Goal: Information Seeking & Learning: Learn about a topic

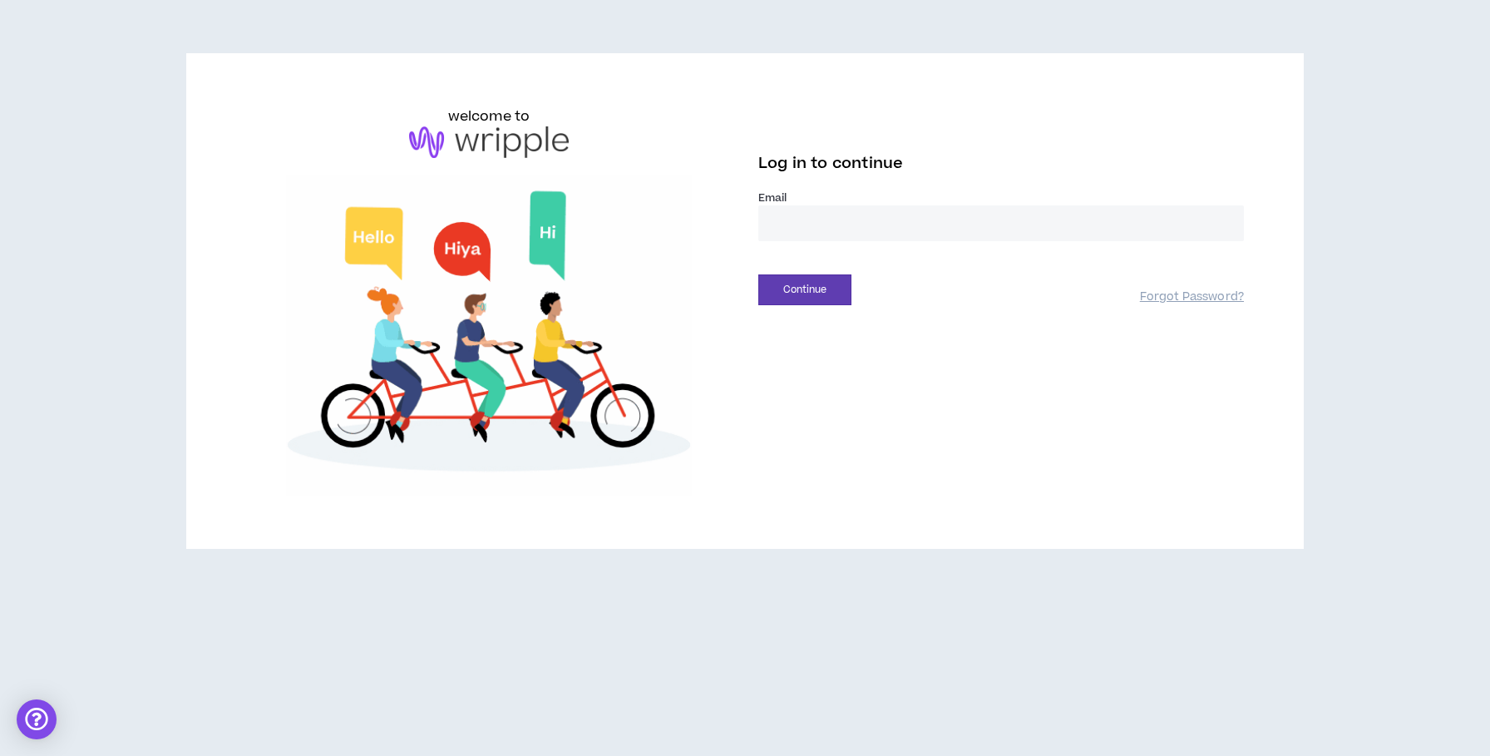
click at [802, 204] on label "Email *" at bounding box center [1001, 197] width 486 height 15
click at [806, 218] on input "email" at bounding box center [1001, 223] width 486 height 36
type input "**********"
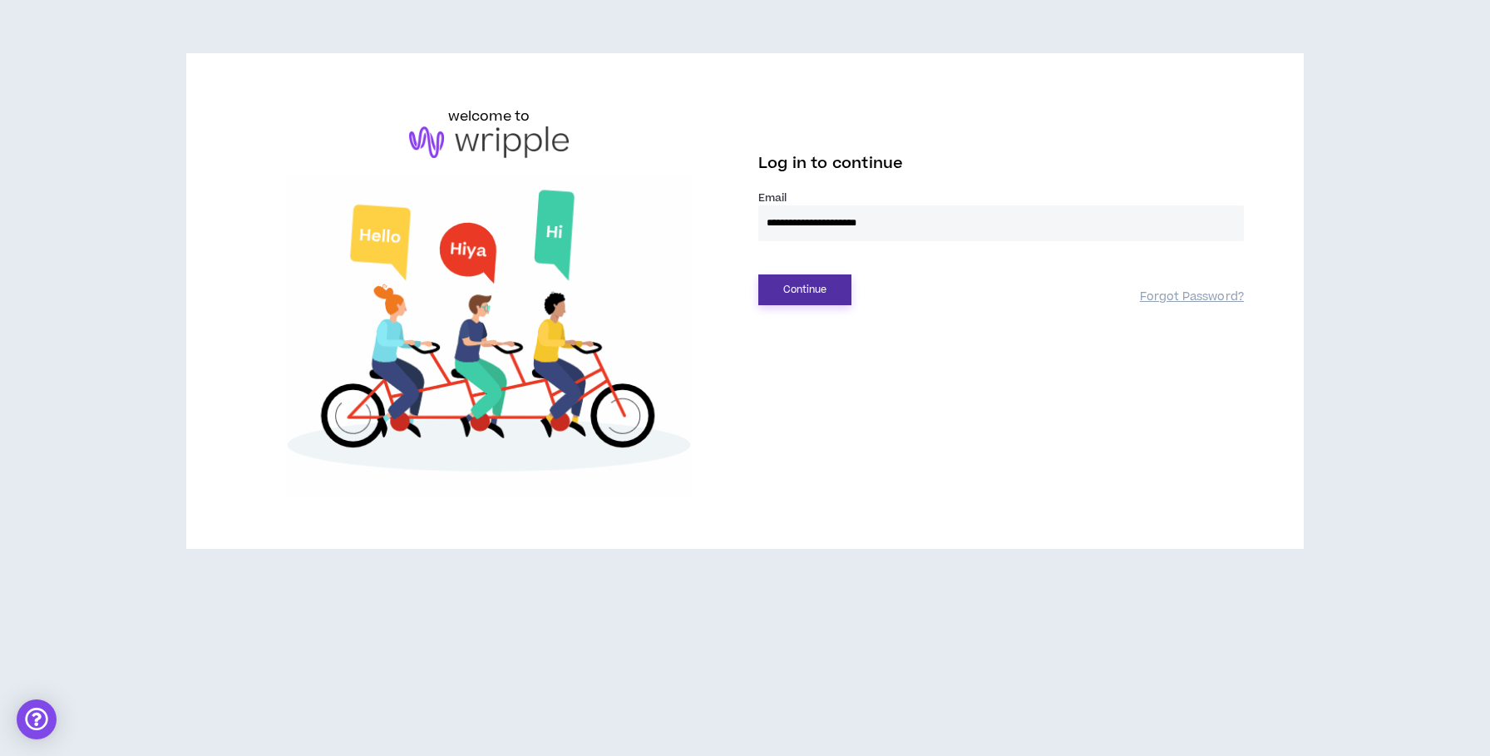
click at [810, 298] on button "Continue" at bounding box center [804, 289] width 93 height 31
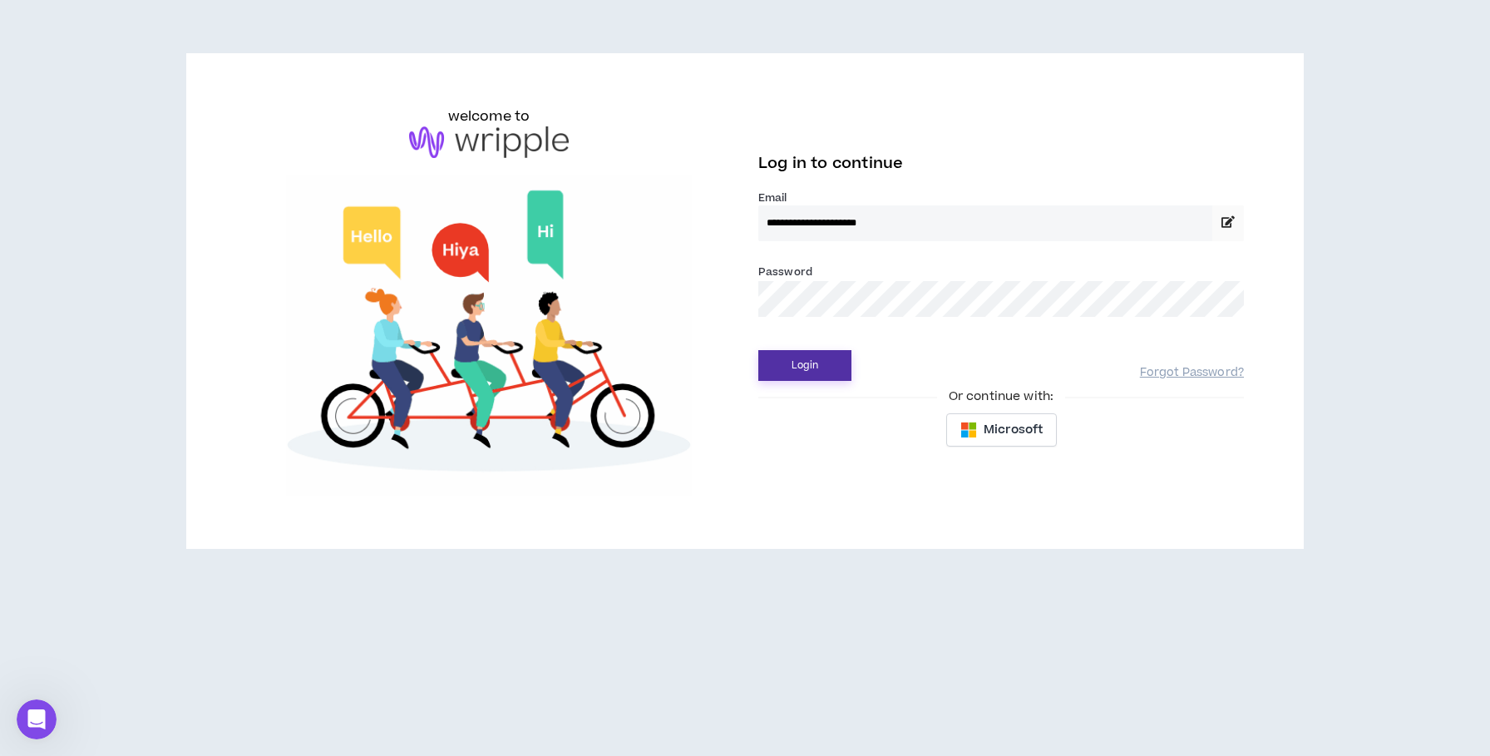
click at [783, 374] on button "Login" at bounding box center [804, 365] width 93 height 31
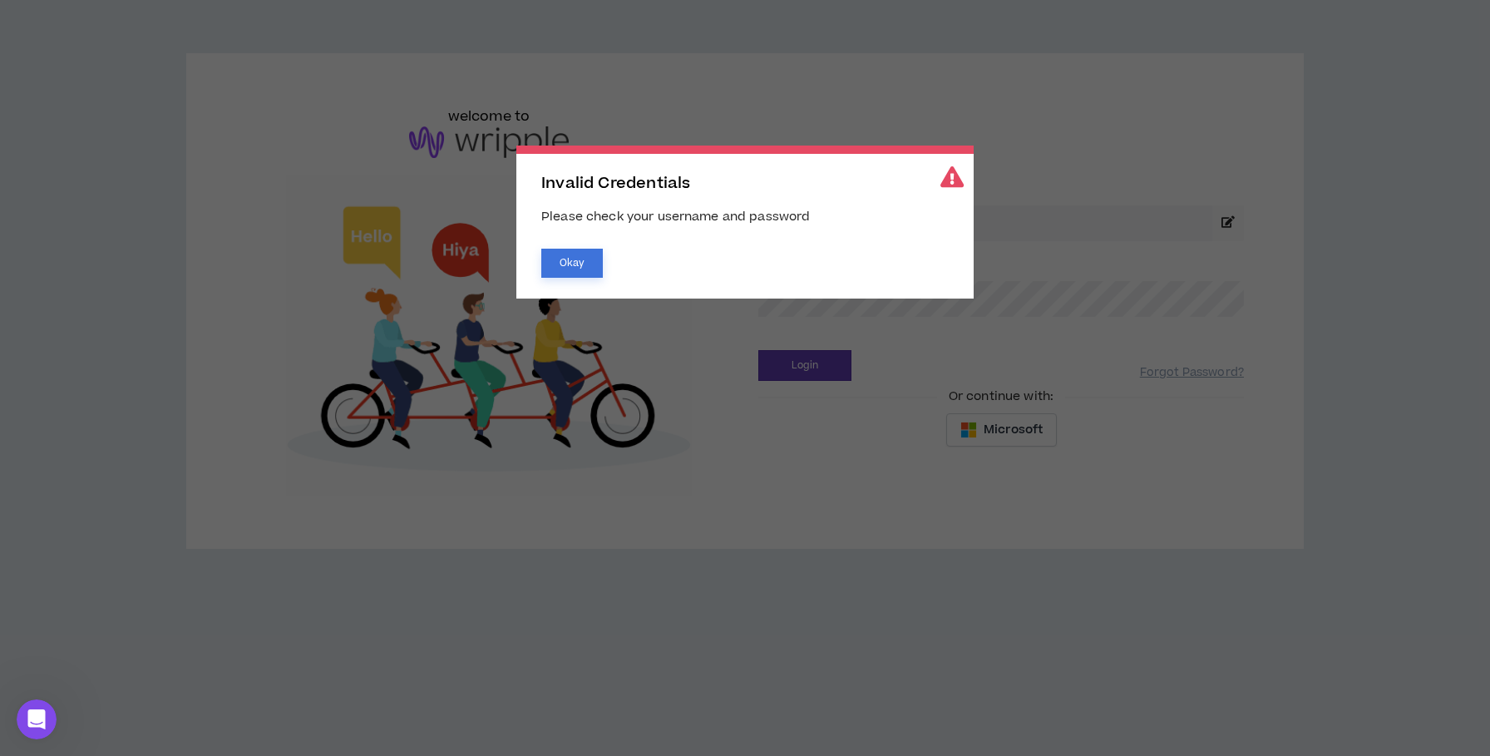
click at [579, 264] on button "Okay" at bounding box center [572, 263] width 62 height 29
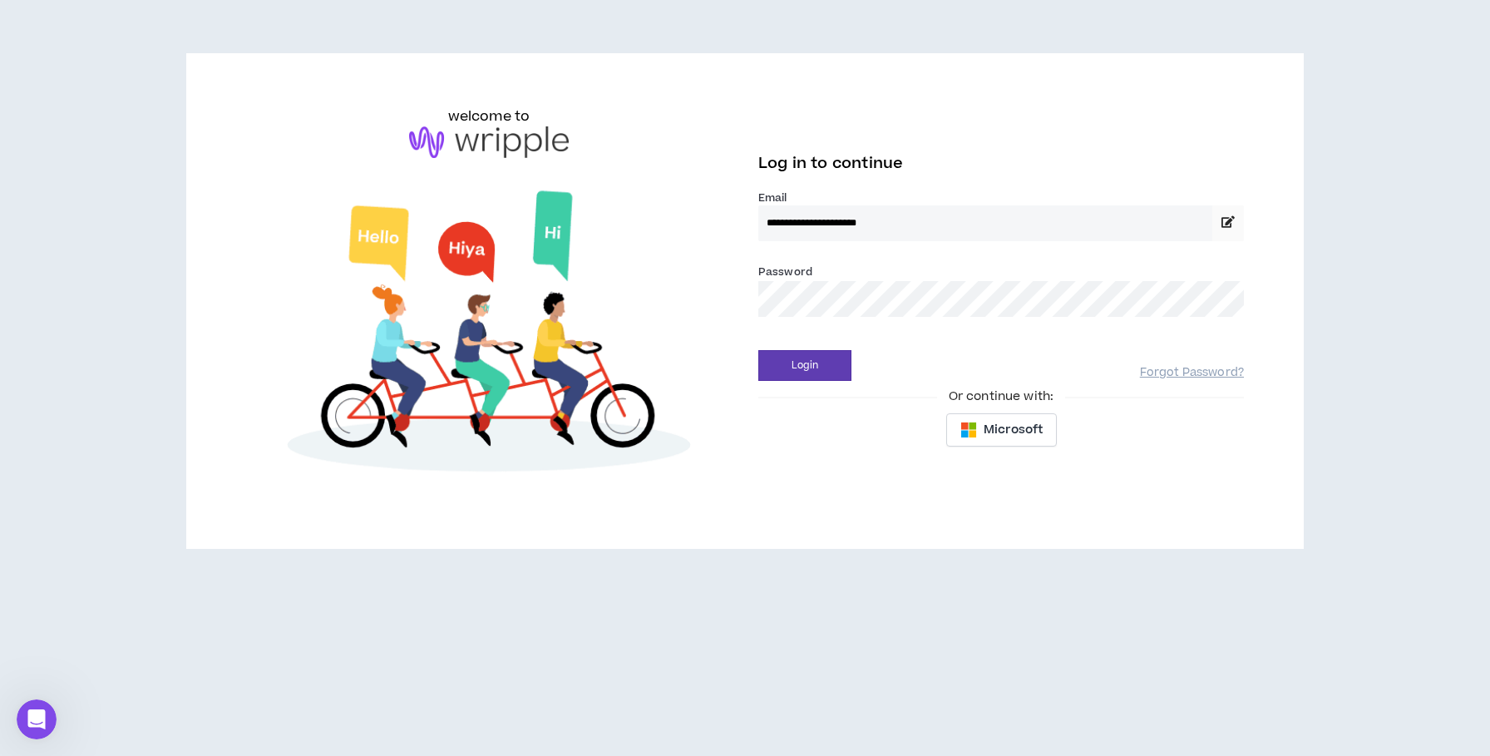
click at [758, 350] on button "Login" at bounding box center [804, 365] width 93 height 31
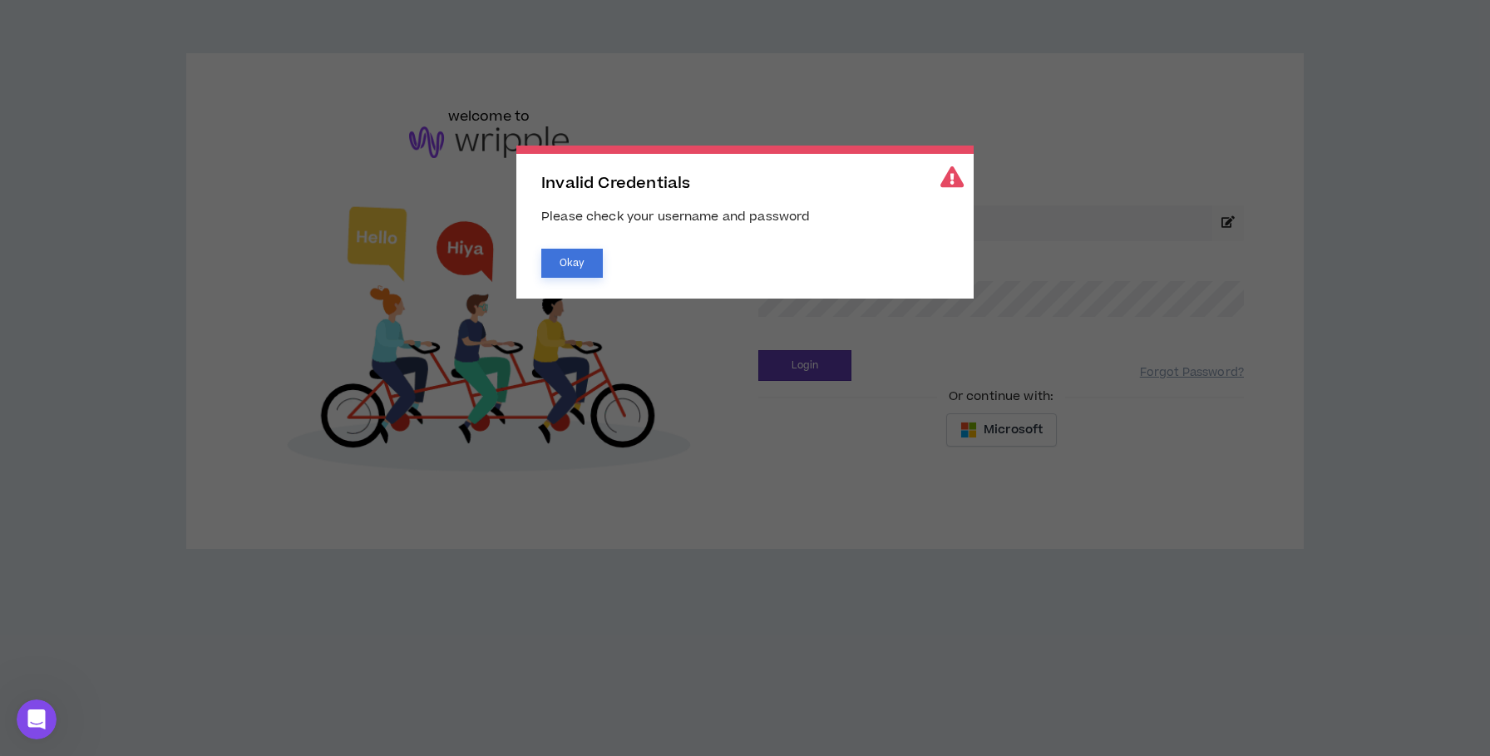
click at [580, 268] on button "Okay" at bounding box center [572, 263] width 62 height 29
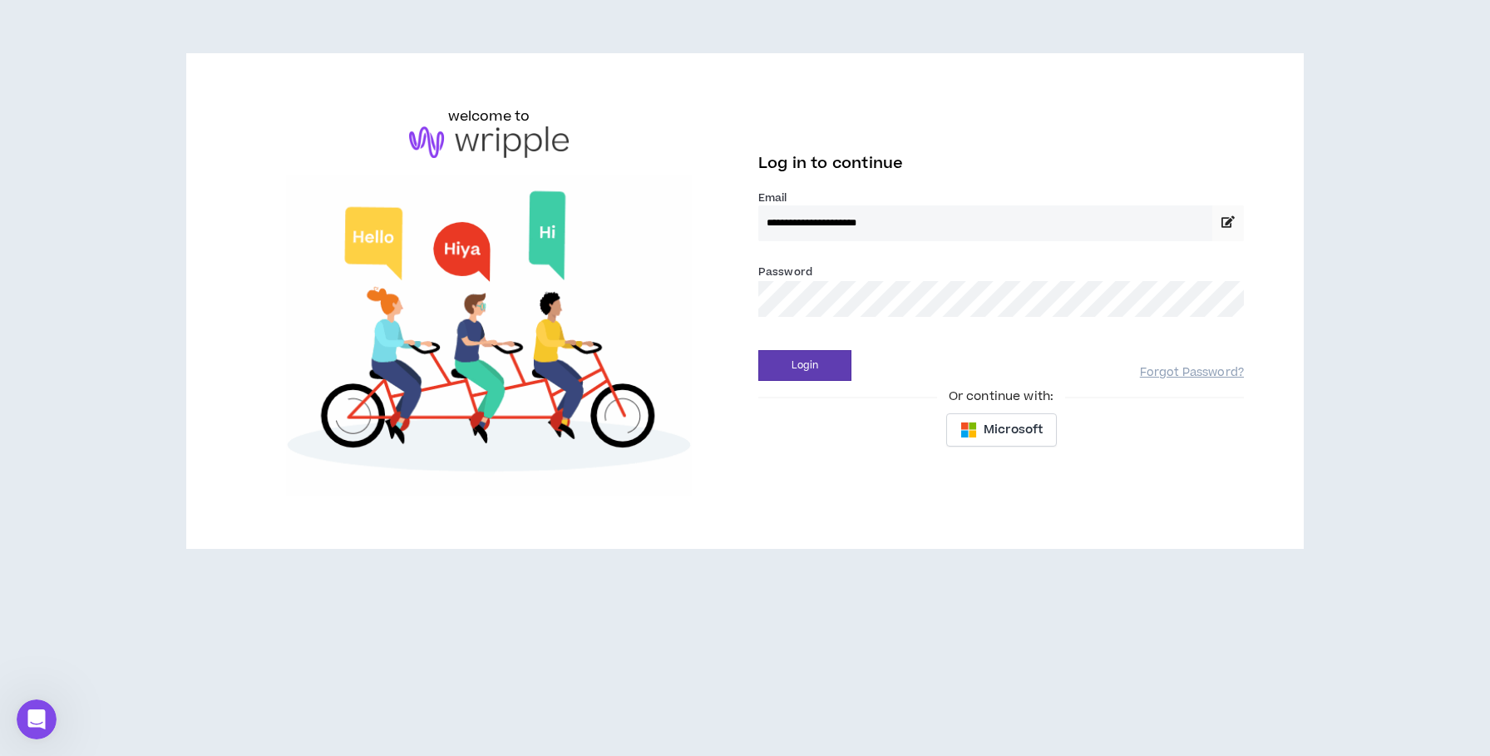
click at [610, 312] on div "**********" at bounding box center [745, 300] width 1025 height 389
click at [719, 305] on div "**********" at bounding box center [745, 300] width 1025 height 389
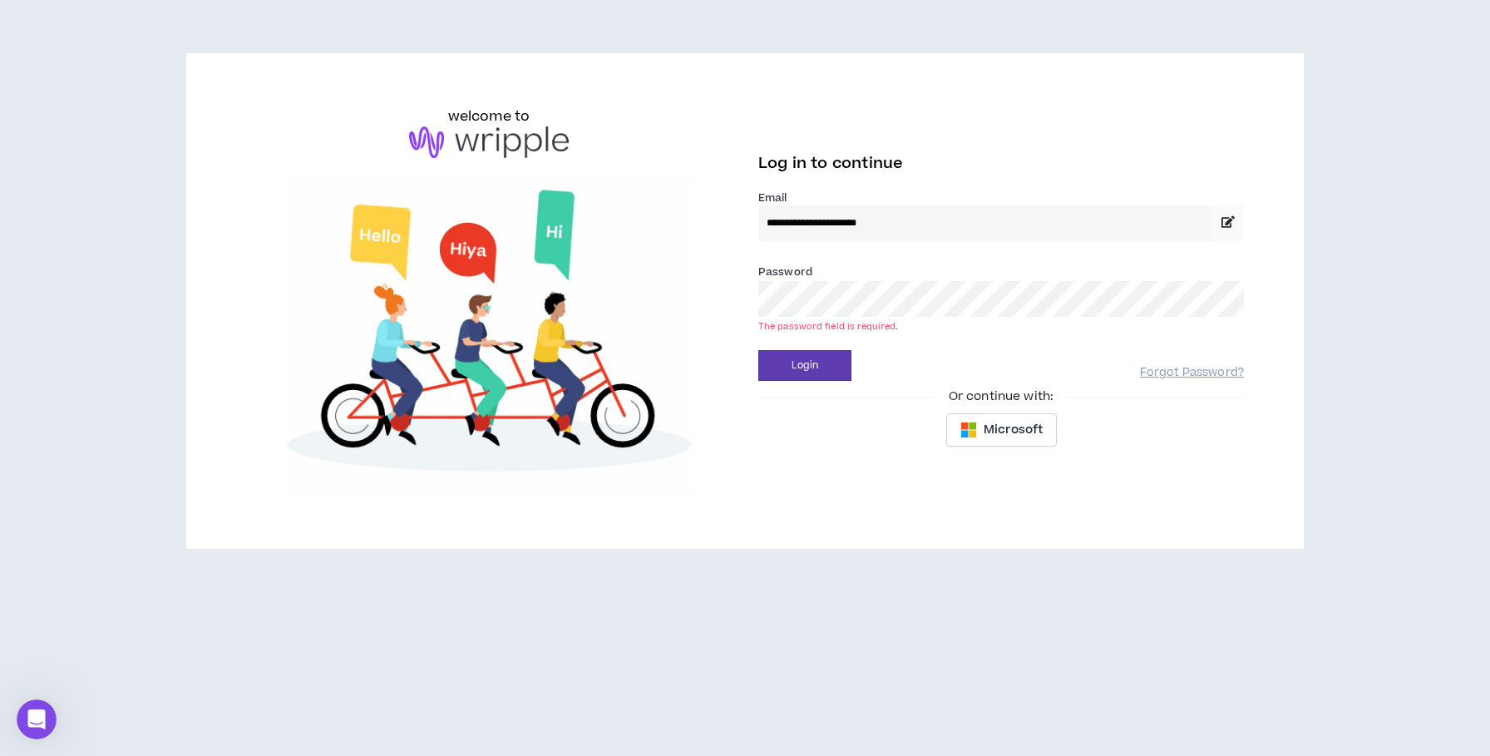
click at [1171, 363] on div "Forgot Password?" at bounding box center [1192, 366] width 104 height 29
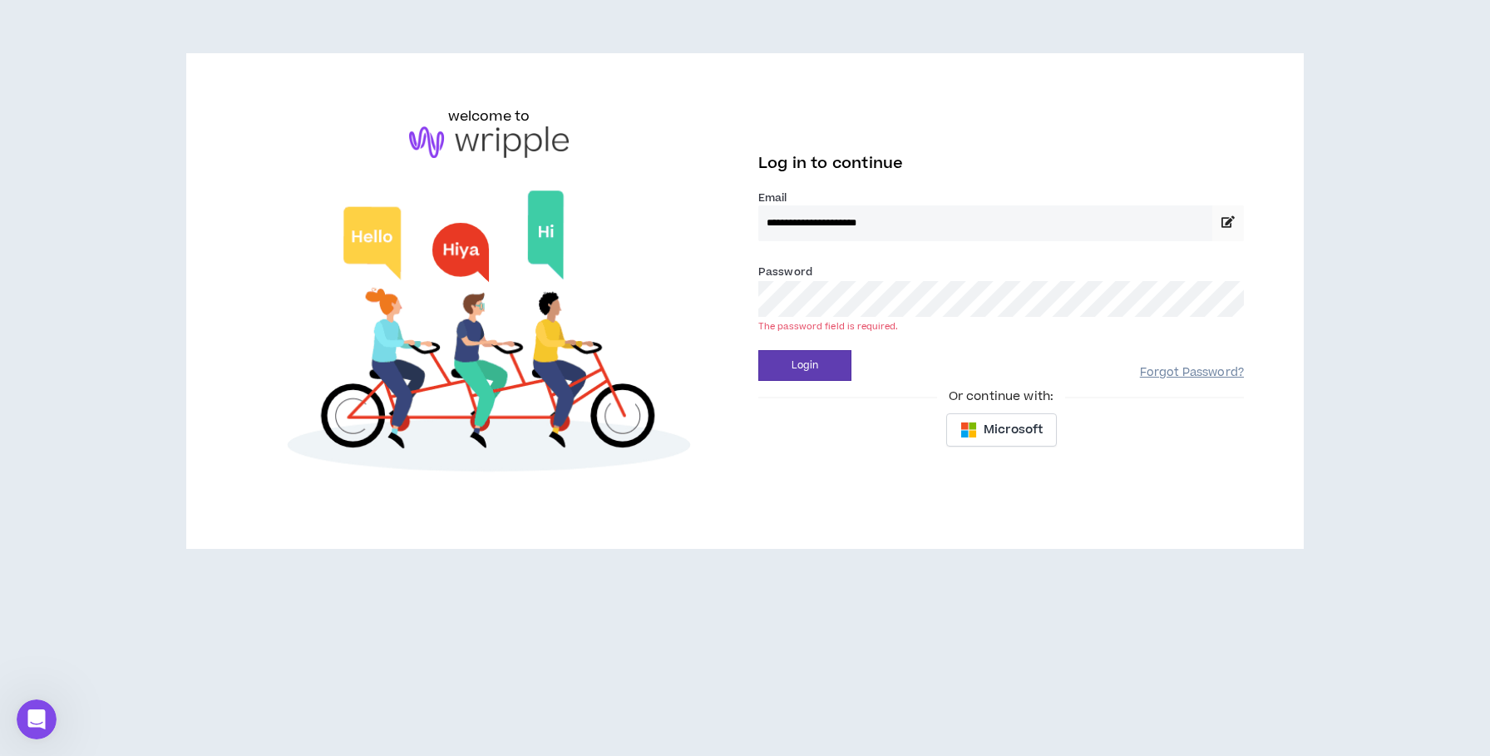
click at [1172, 380] on link "Forgot Password?" at bounding box center [1192, 373] width 104 height 16
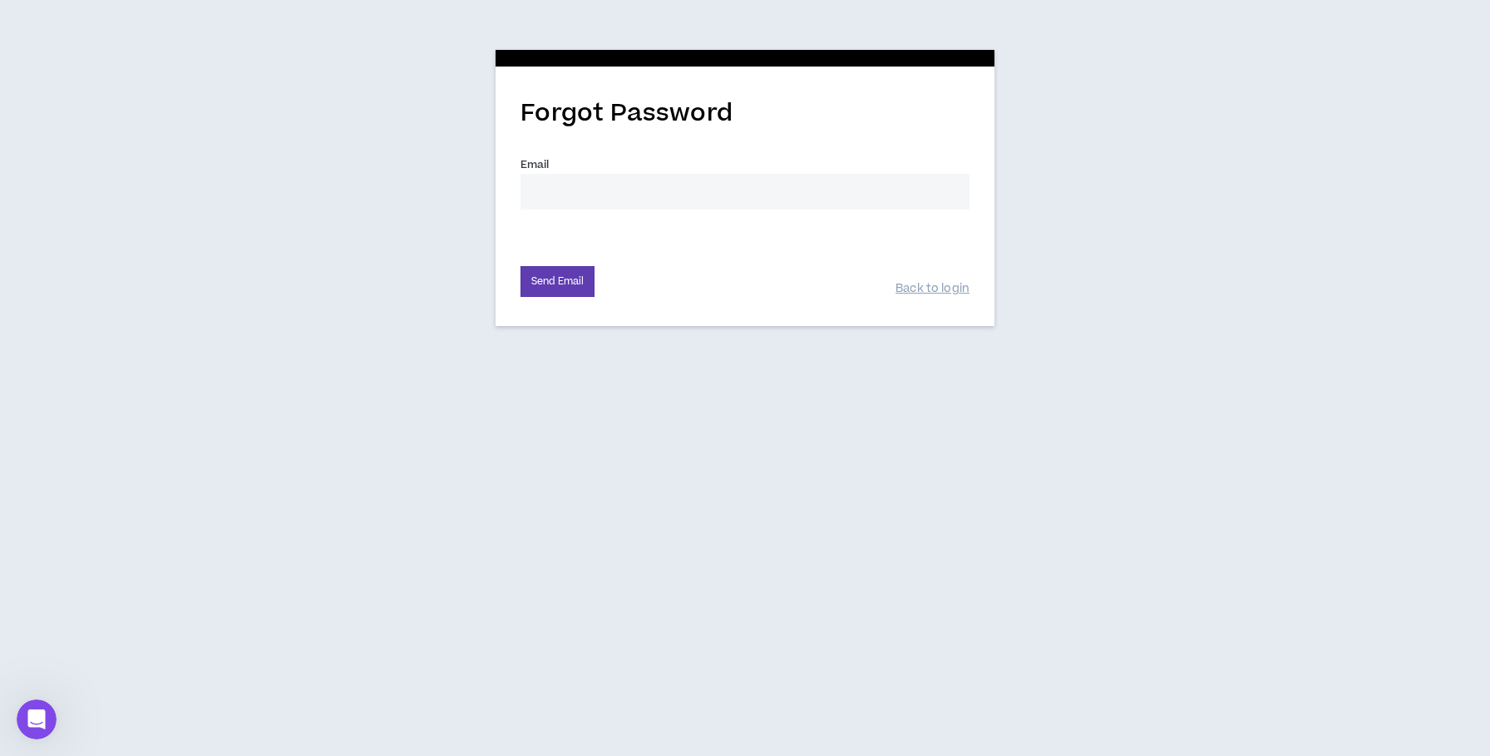
click at [566, 194] on input "Email *" at bounding box center [745, 192] width 449 height 36
type input "[EMAIL_ADDRESS][DOMAIN_NAME]"
click at [585, 275] on button "Send Email" at bounding box center [558, 281] width 74 height 31
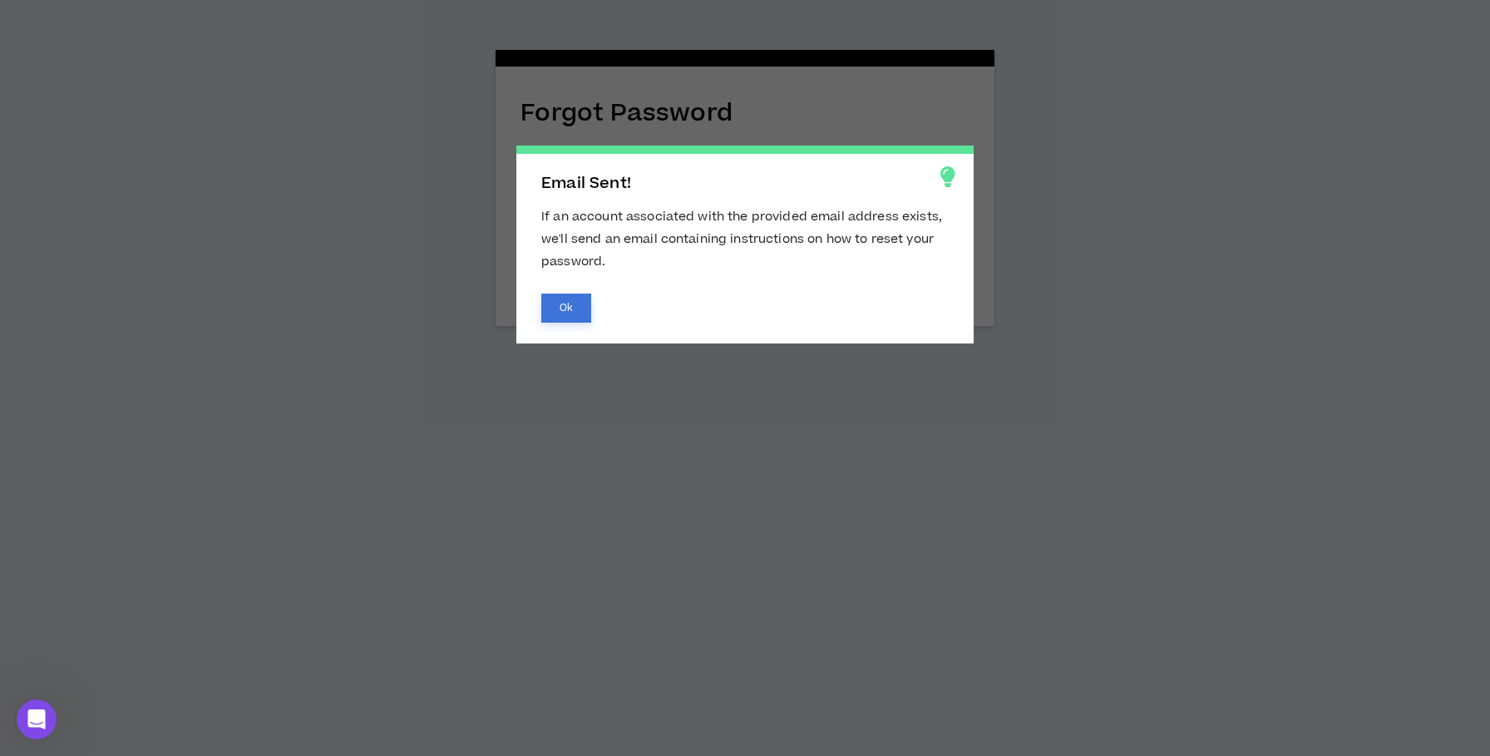
click at [565, 314] on button "Ok" at bounding box center [566, 308] width 50 height 29
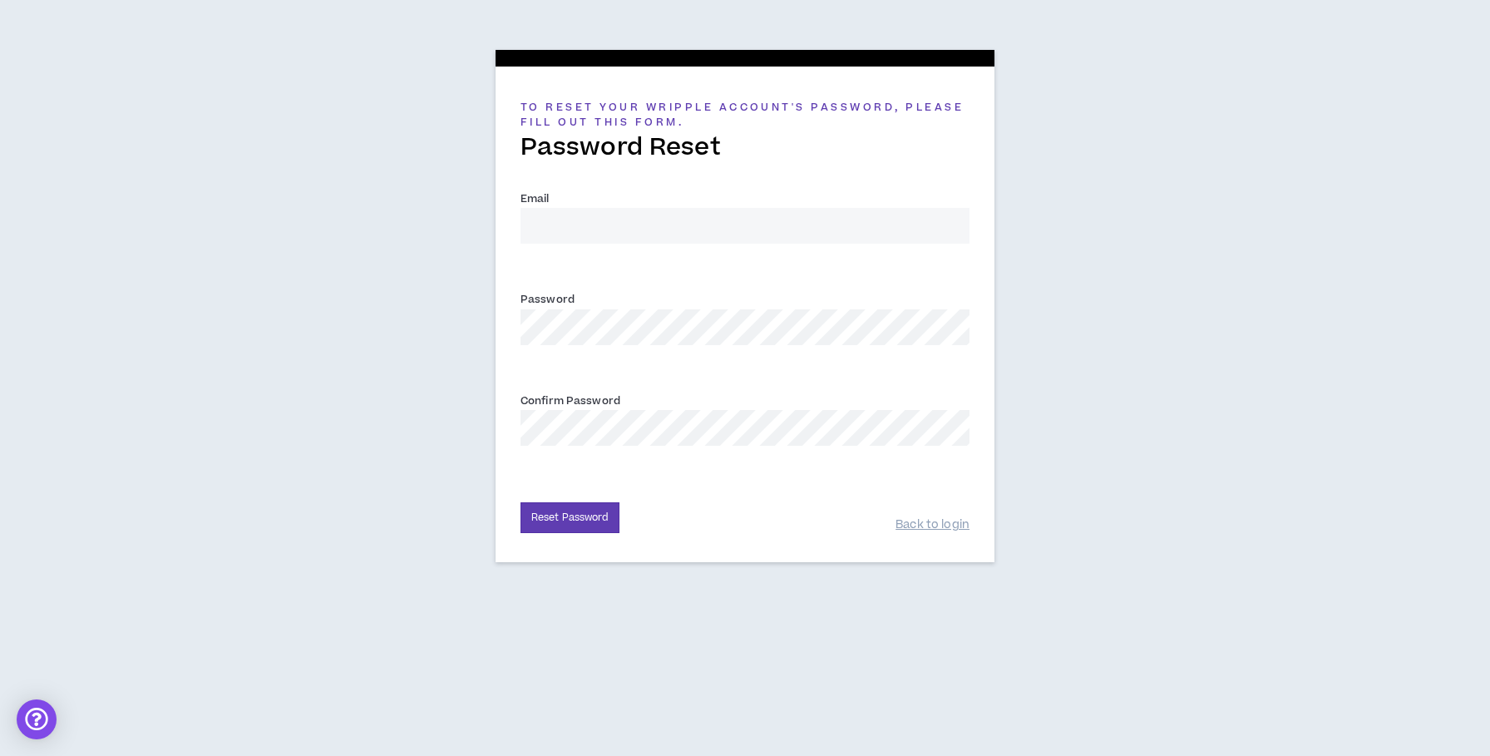
click at [583, 230] on input "Email *" at bounding box center [745, 226] width 449 height 36
type input "[EMAIL_ADDRESS][DOMAIN_NAME]"
click at [583, 523] on button "Reset Password" at bounding box center [570, 517] width 99 height 31
click at [569, 515] on button "Reset Password" at bounding box center [570, 517] width 99 height 31
click at [580, 526] on button "Reset Password" at bounding box center [570, 517] width 99 height 31
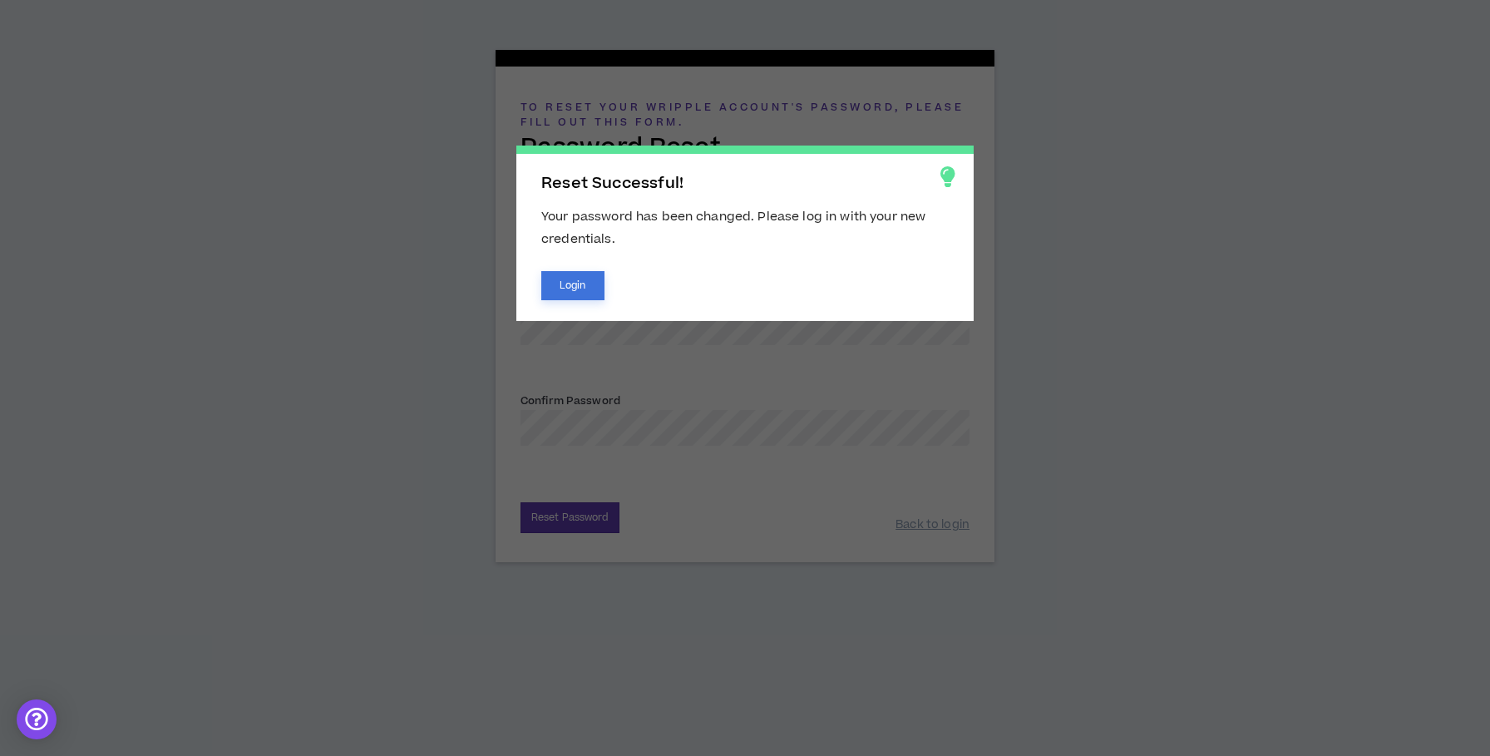
click at [564, 289] on button "Login" at bounding box center [572, 285] width 63 height 29
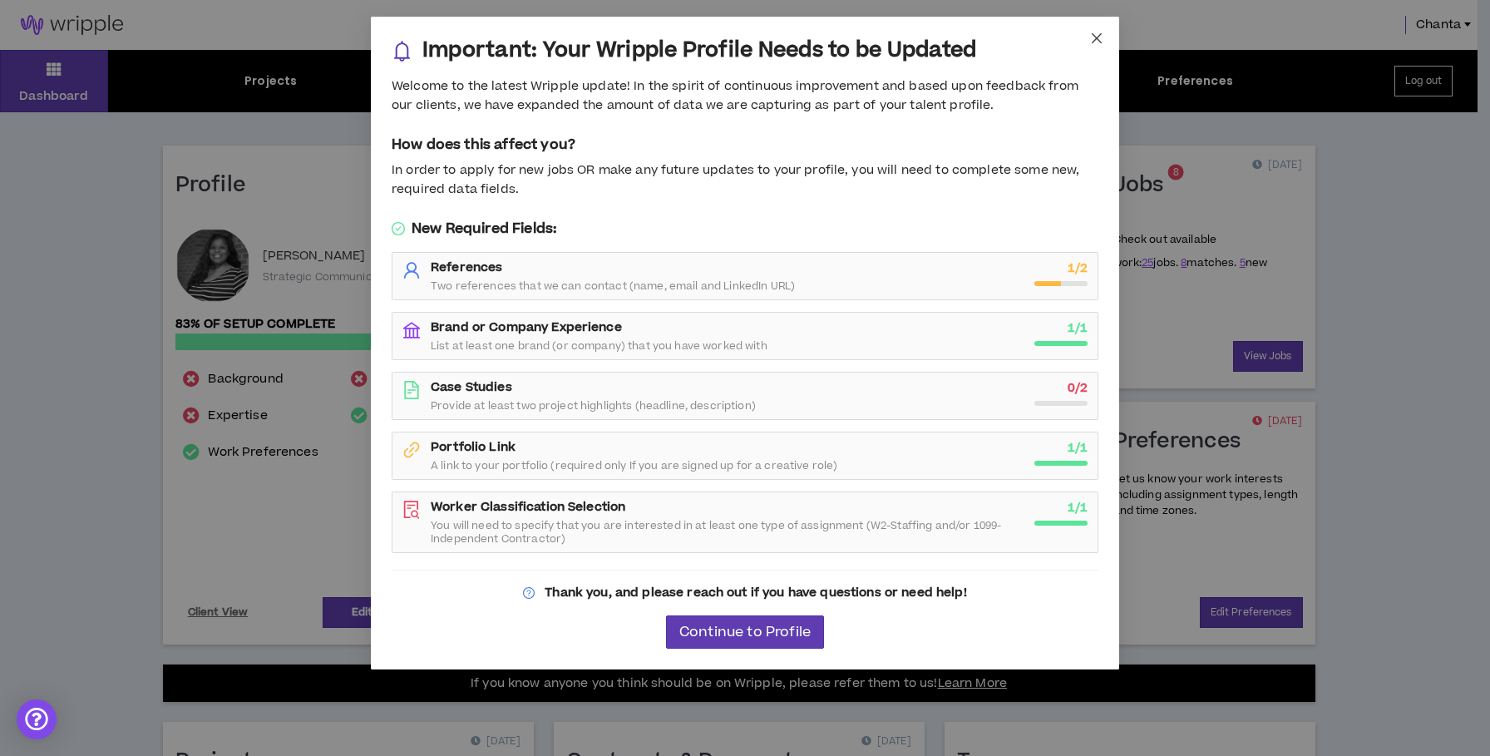
click at [1104, 41] on span "Close" at bounding box center [1096, 39] width 45 height 45
click at [721, 640] on span "Continue to Profile" at bounding box center [744, 633] width 131 height 16
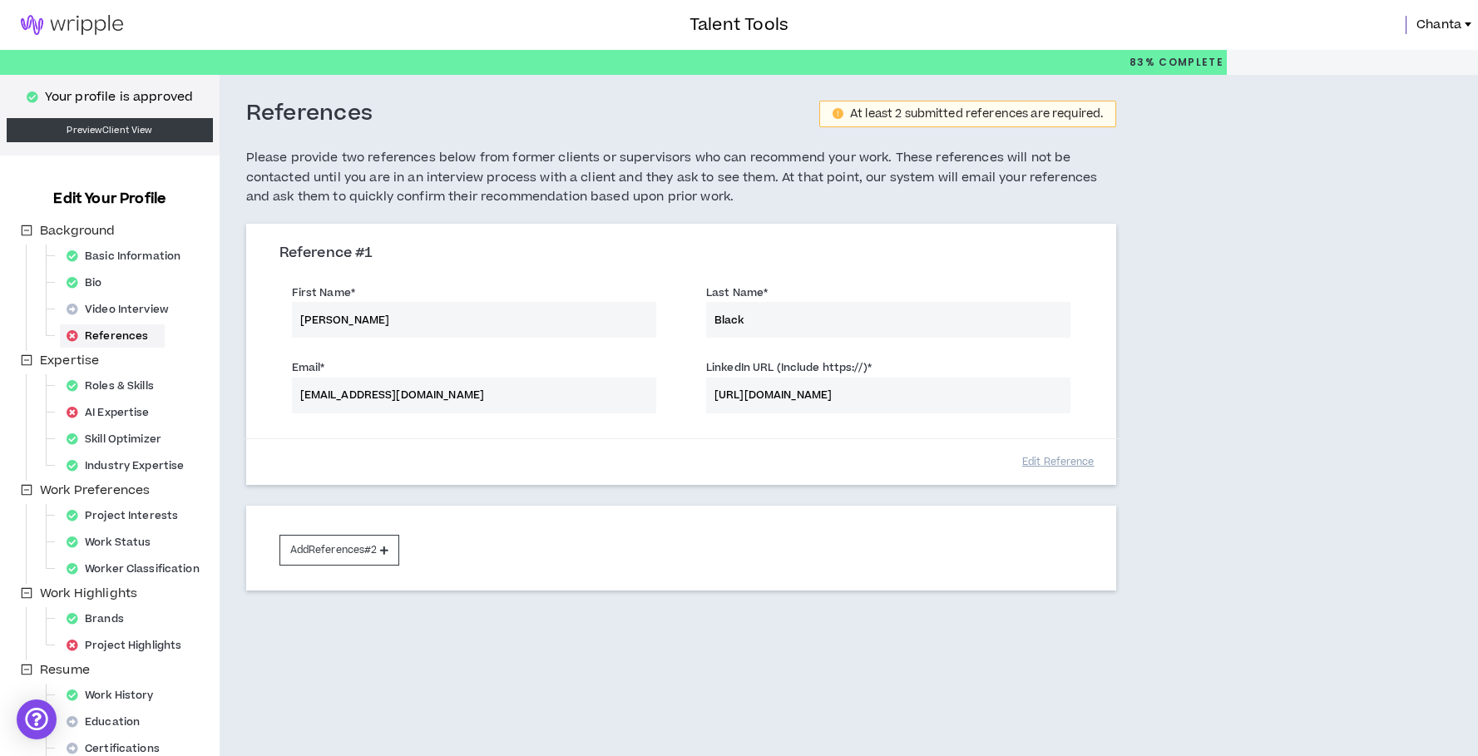
click at [115, 26] on img at bounding box center [72, 25] width 144 height 20
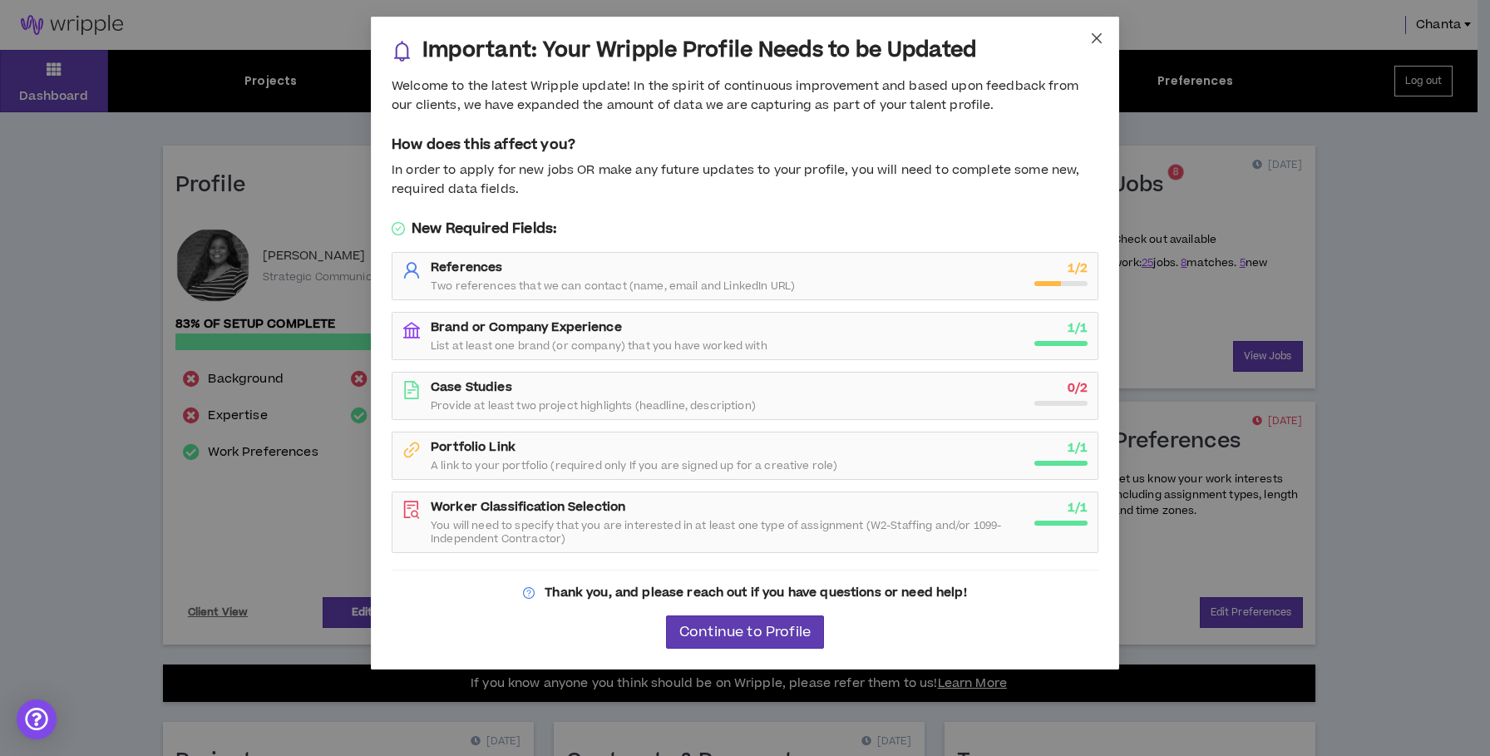
click at [1096, 39] on icon "close" at bounding box center [1097, 38] width 10 height 10
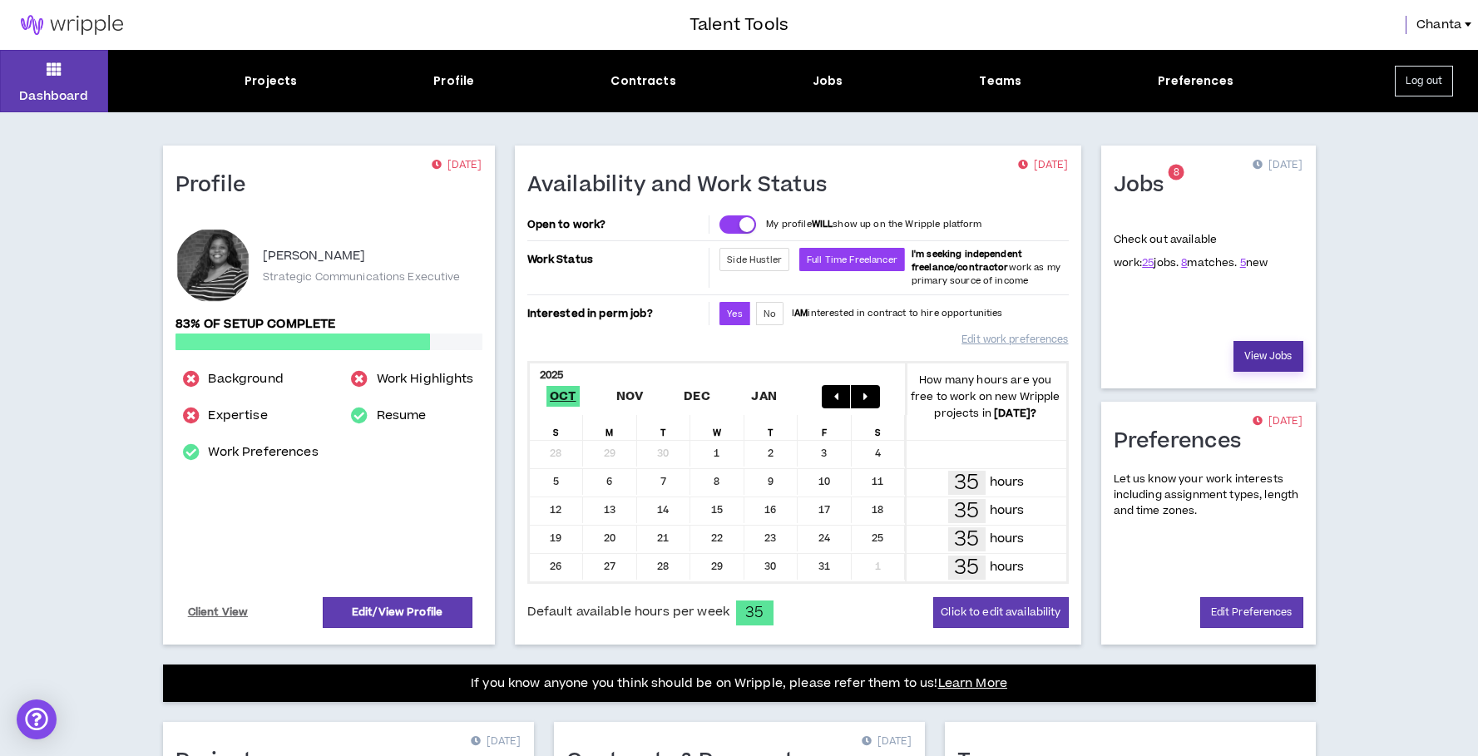
click at [1248, 354] on link "View Jobs" at bounding box center [1268, 356] width 70 height 31
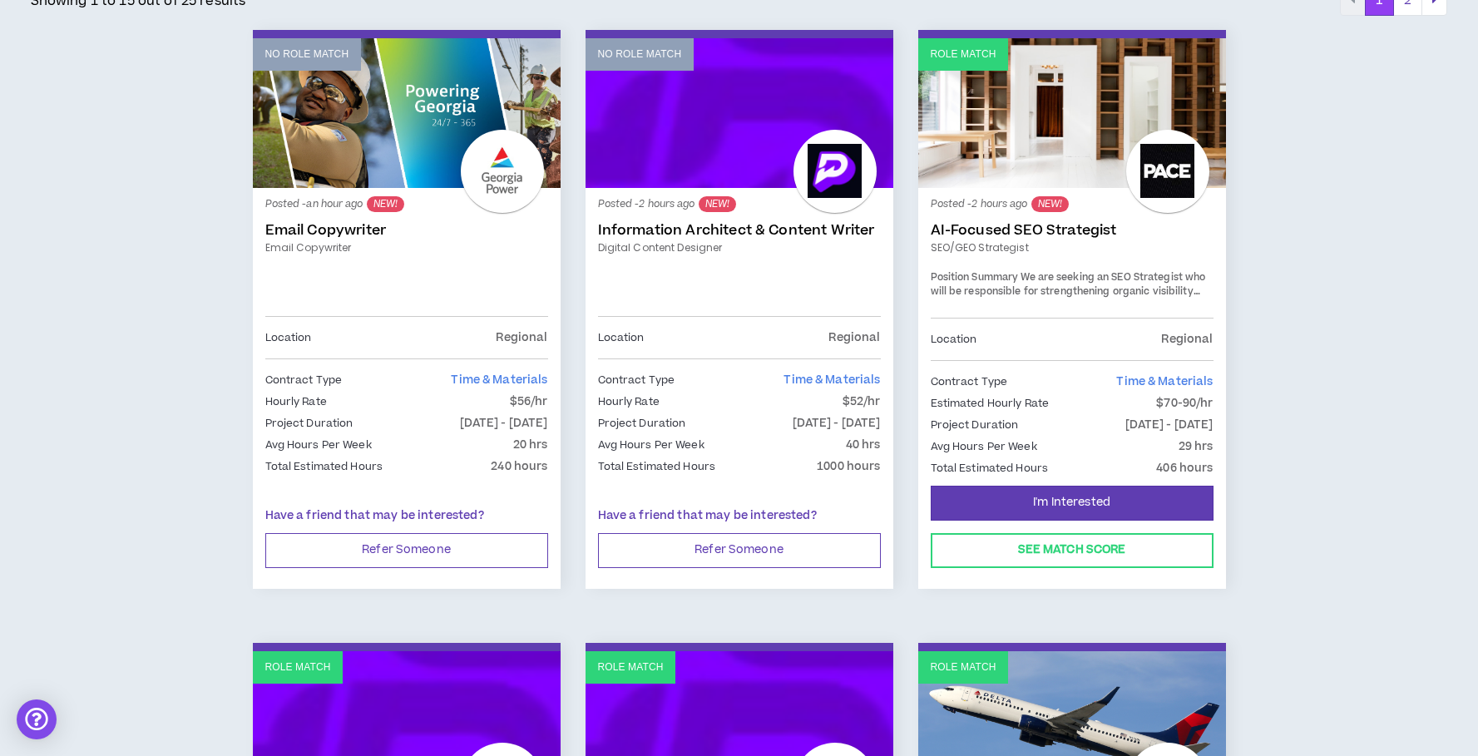
scroll to position [315, 0]
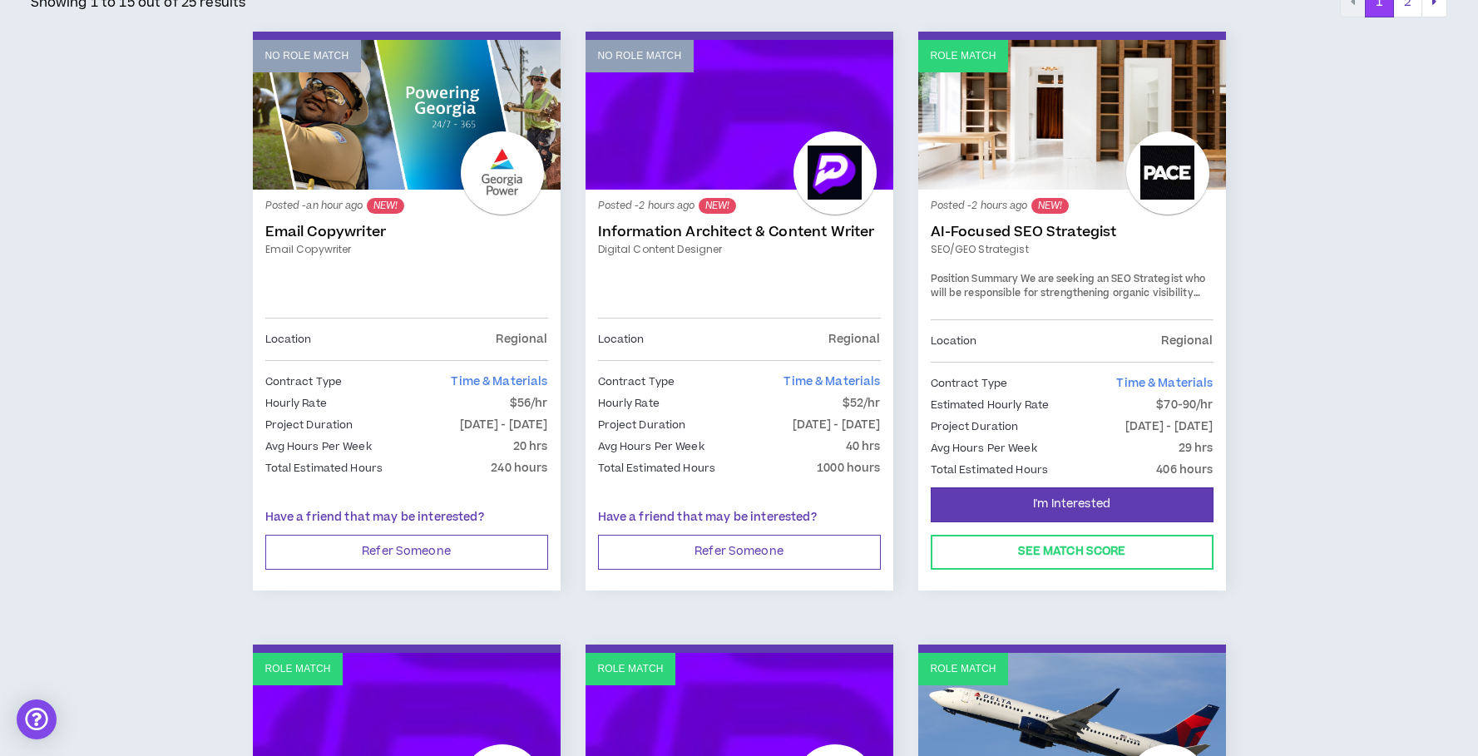
click at [1019, 233] on link "AI-Focused SEO Strategist" at bounding box center [1072, 232] width 283 height 17
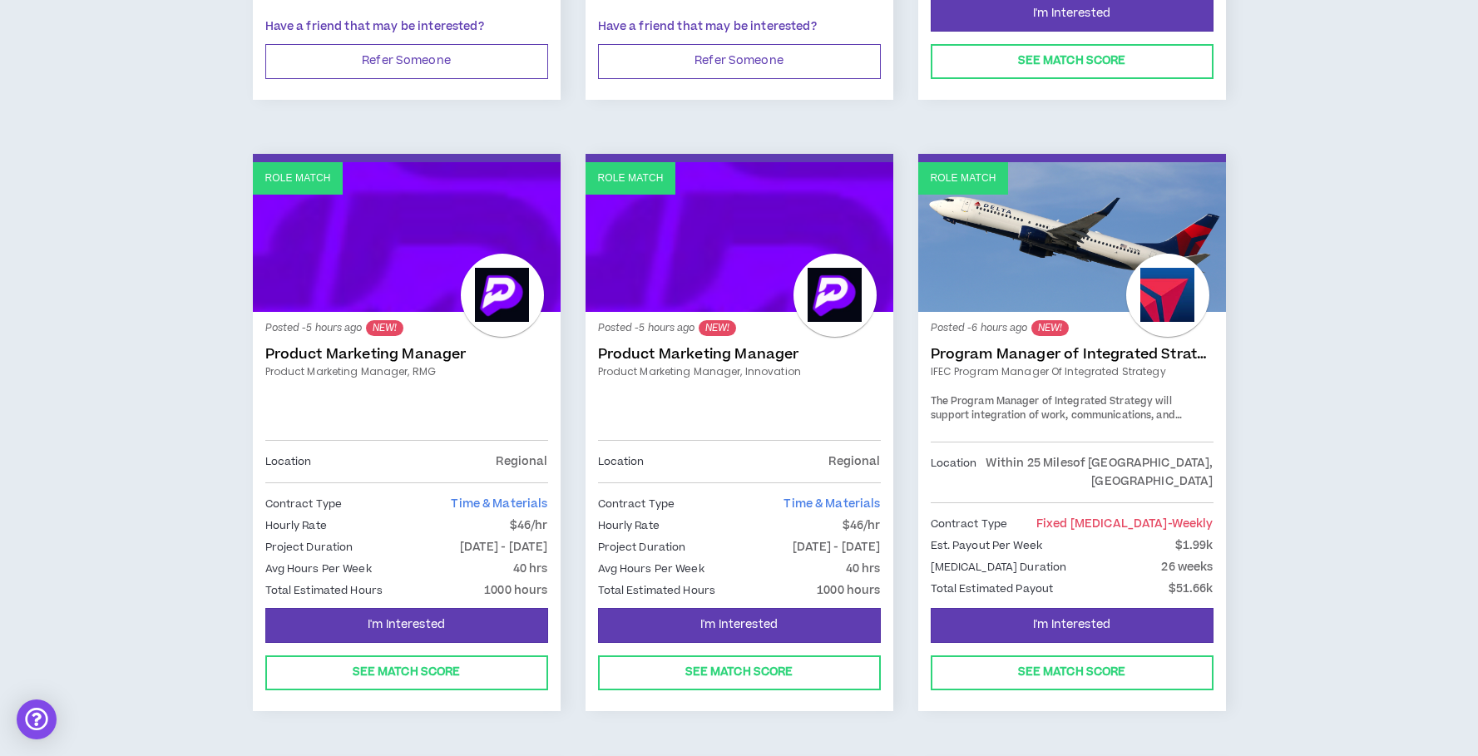
scroll to position [846, 0]
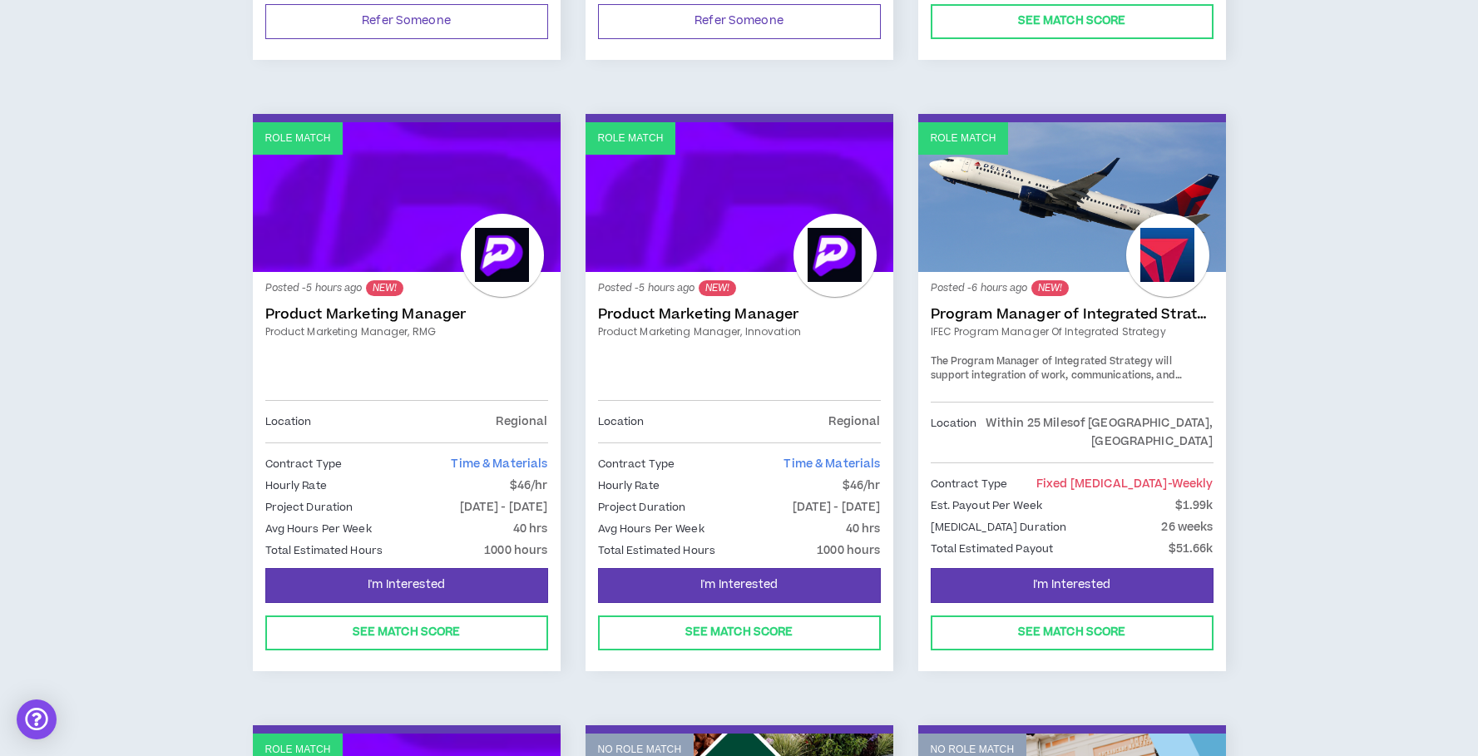
click at [342, 317] on link "Product Marketing Manager" at bounding box center [406, 314] width 283 height 17
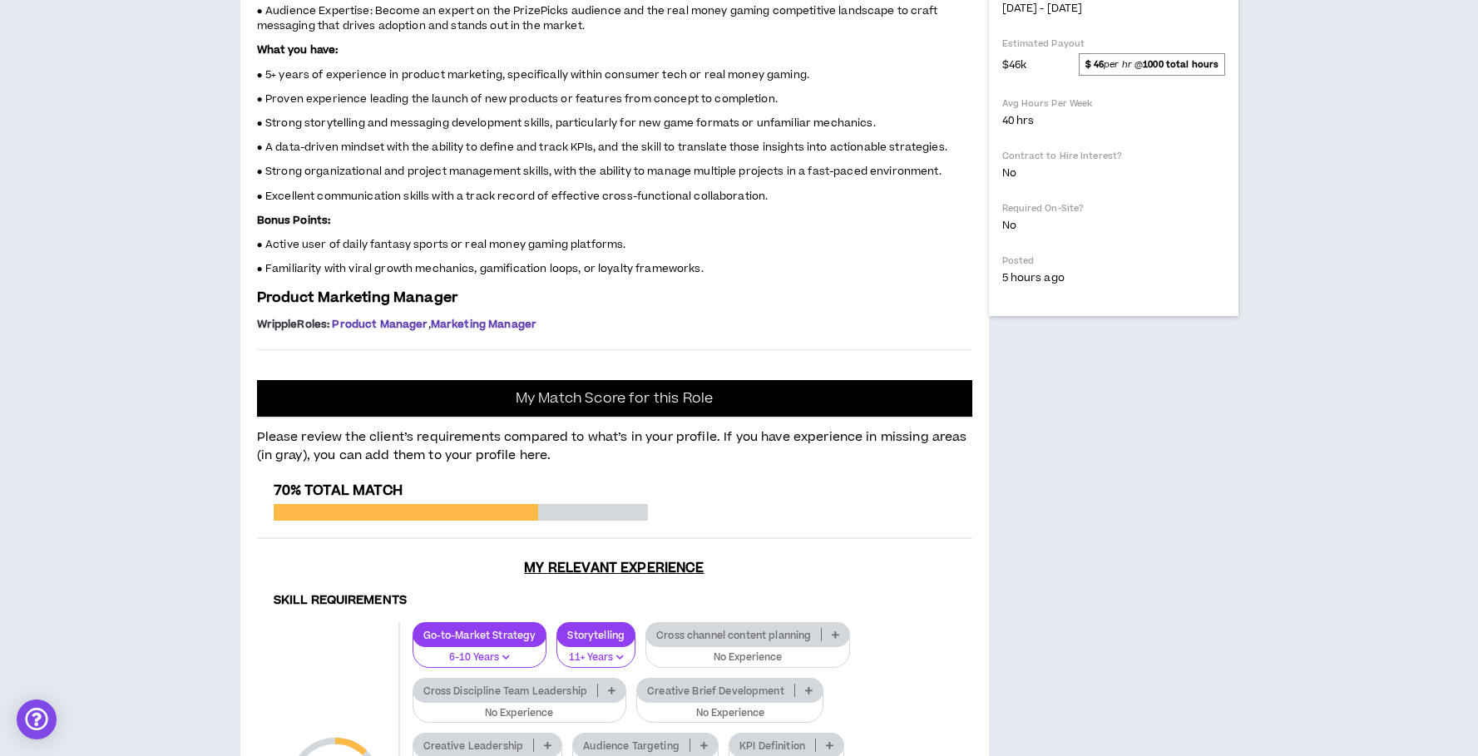
scroll to position [632, 0]
